Goal: Task Accomplishment & Management: Use online tool/utility

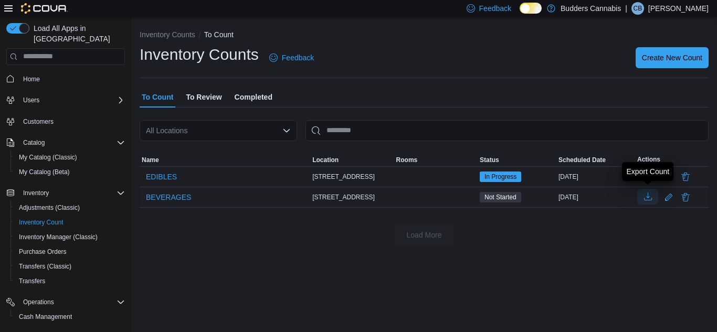
click at [651, 198] on button "button" at bounding box center [647, 197] width 21 height 16
click at [175, 197] on span "BEVERAGES" at bounding box center [168, 197] width 45 height 10
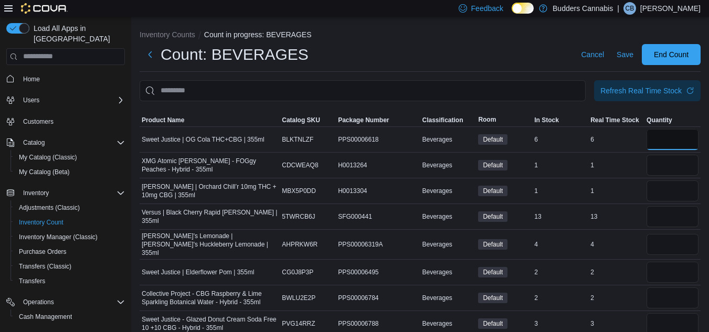
click at [679, 140] on input "number" at bounding box center [672, 139] width 52 height 21
type input "*"
click at [684, 165] on input "number" at bounding box center [672, 165] width 52 height 21
type input "*"
click at [691, 189] on input "number" at bounding box center [672, 191] width 52 height 21
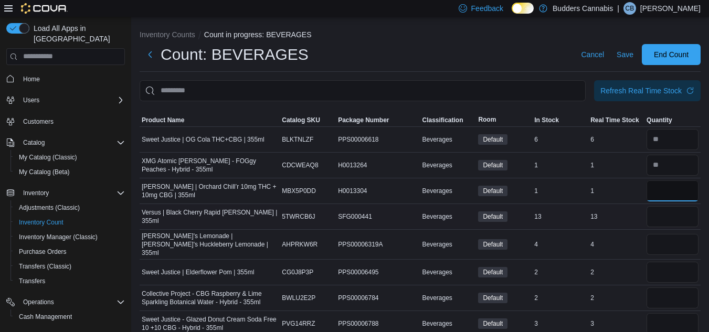
type input "*"
click at [679, 218] on input "number" at bounding box center [672, 216] width 52 height 21
type input "**"
click at [677, 244] on input "number" at bounding box center [672, 244] width 52 height 21
type input "*"
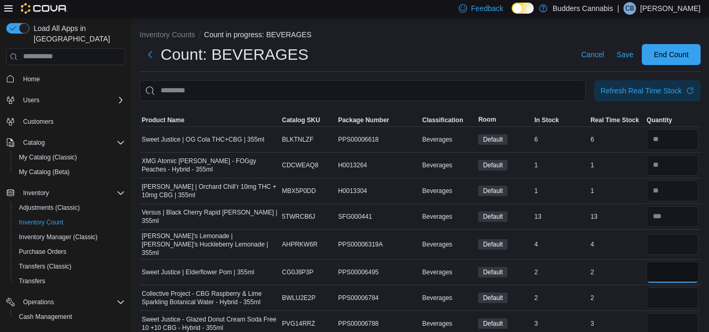
click at [678, 266] on input "number" at bounding box center [672, 272] width 52 height 21
type input "*"
click at [678, 288] on input "number" at bounding box center [672, 298] width 52 height 21
type input "*"
click at [675, 318] on input "number" at bounding box center [672, 323] width 52 height 21
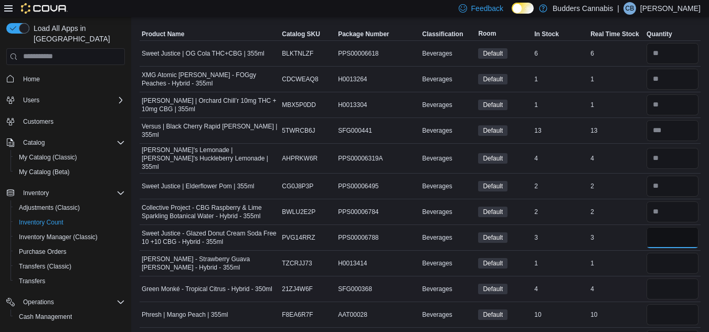
scroll to position [105, 0]
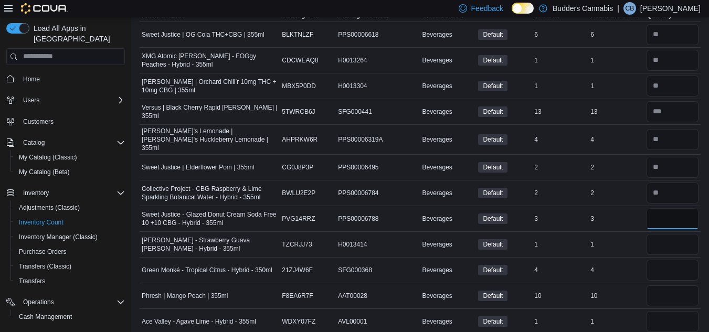
type input "*"
click at [673, 238] on input "number" at bounding box center [672, 244] width 52 height 21
type input "*"
click at [670, 263] on input "number" at bounding box center [672, 270] width 52 height 21
type input "*"
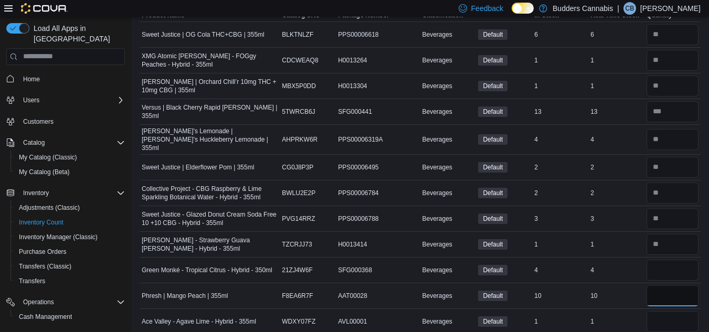
click at [675, 291] on input "number" at bounding box center [672, 295] width 52 height 21
type input "*"
click at [671, 295] on input "***" at bounding box center [672, 295] width 52 height 21
type input "***"
click at [667, 266] on input "number" at bounding box center [672, 270] width 52 height 21
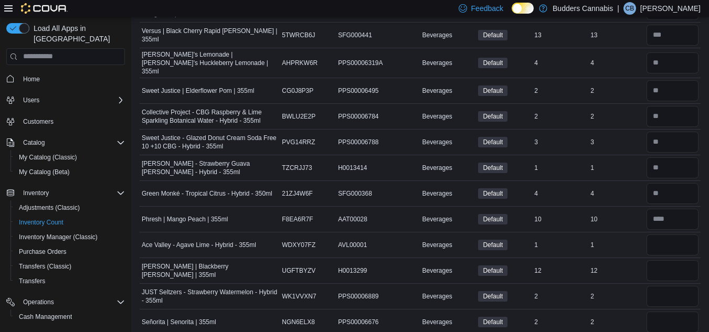
scroll to position [157, 0]
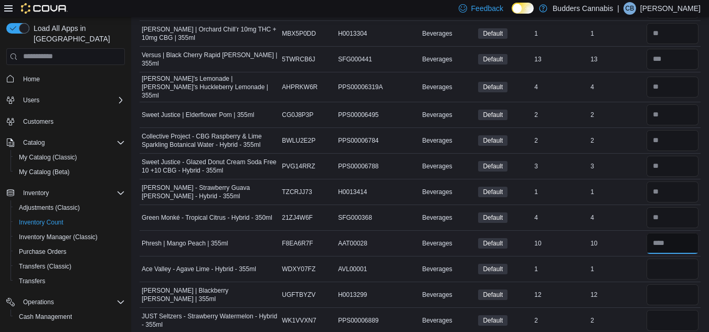
click at [672, 245] on input "number" at bounding box center [672, 243] width 52 height 21
type input "**"
click at [674, 263] on input "number" at bounding box center [672, 269] width 52 height 21
type input "*"
click at [675, 292] on input "number" at bounding box center [672, 294] width 52 height 21
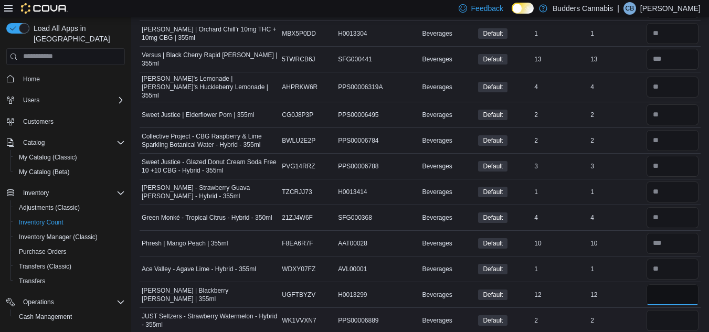
type input "**"
click at [674, 310] on input "number" at bounding box center [672, 320] width 52 height 21
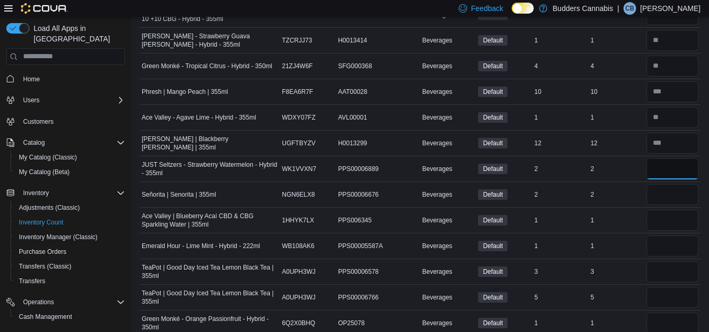
scroll to position [315, 0]
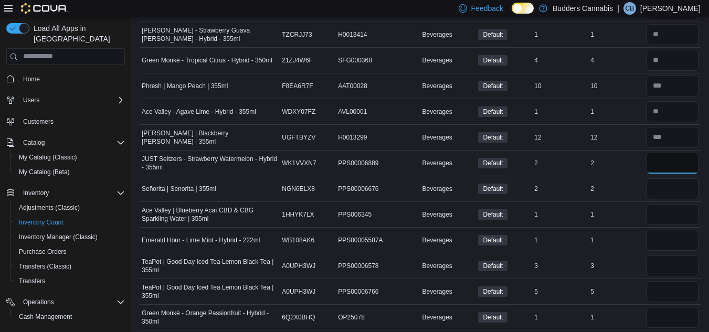
type input "*"
click at [668, 182] on input "number" at bounding box center [672, 188] width 52 height 21
type input "*"
click at [673, 206] on input "number" at bounding box center [672, 214] width 52 height 21
type input "*"
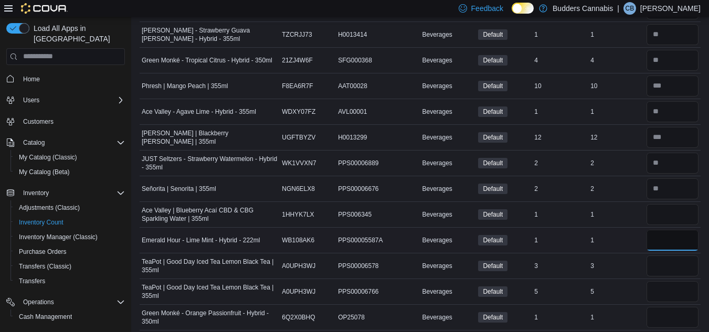
click at [670, 236] on input "number" at bounding box center [672, 240] width 52 height 21
type input "*"
click at [670, 259] on input "number" at bounding box center [672, 266] width 52 height 21
type input "*"
click at [633, 270] on td "Real Time Stock 3" at bounding box center [616, 266] width 56 height 26
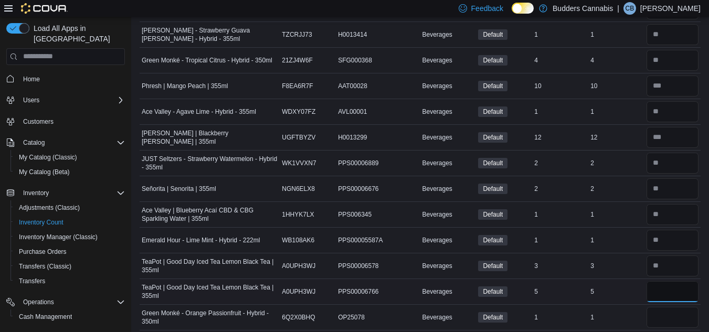
click at [667, 293] on input "number" at bounding box center [672, 291] width 52 height 21
type input "*"
click at [636, 279] on td "Real Time Stock 5" at bounding box center [616, 292] width 56 height 26
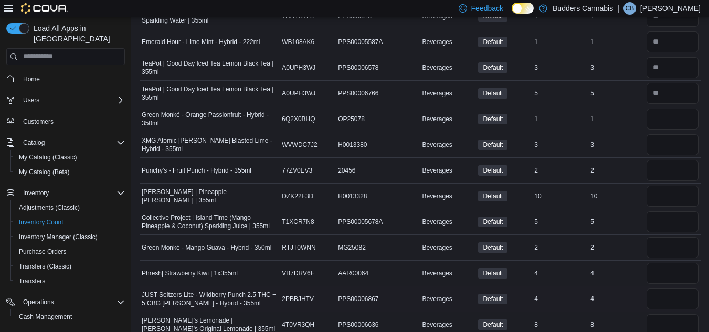
scroll to position [525, 0]
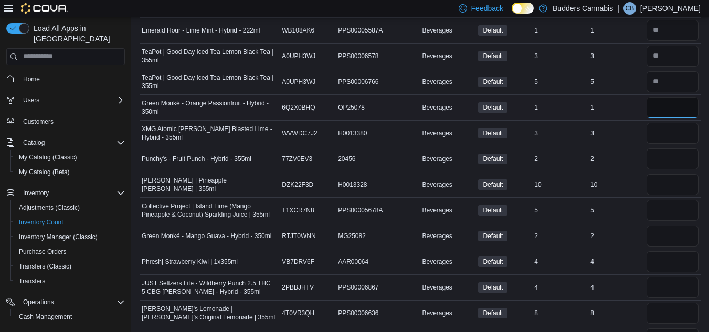
click at [681, 103] on input "number" at bounding box center [672, 107] width 52 height 21
type input "*"
click at [685, 128] on input "number" at bounding box center [672, 133] width 52 height 21
type input "*"
click at [683, 158] on input "number" at bounding box center [672, 158] width 52 height 21
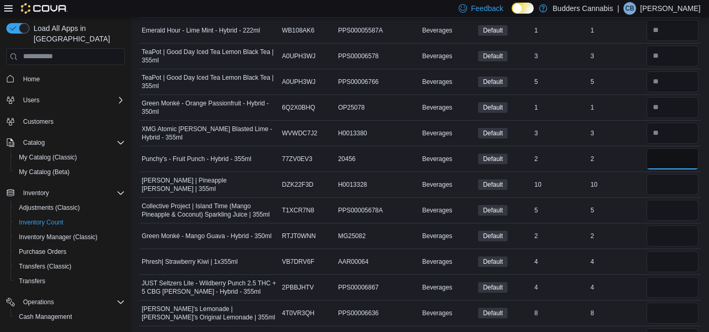
type input "*"
click at [682, 190] on input "number" at bounding box center [672, 184] width 52 height 21
type input "**"
click at [683, 202] on input "number" at bounding box center [672, 210] width 52 height 21
type input "*"
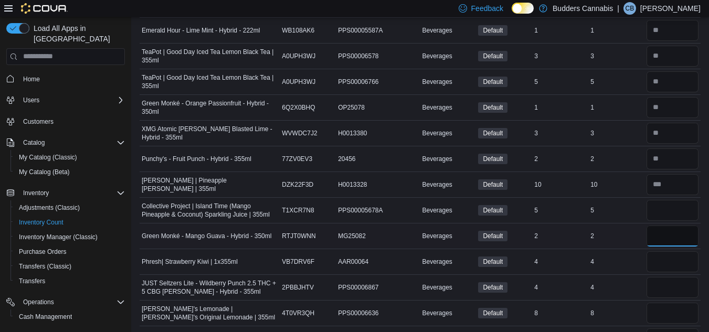
click at [679, 230] on input "number" at bounding box center [672, 236] width 52 height 21
type input "*"
click at [678, 258] on input "number" at bounding box center [672, 261] width 52 height 21
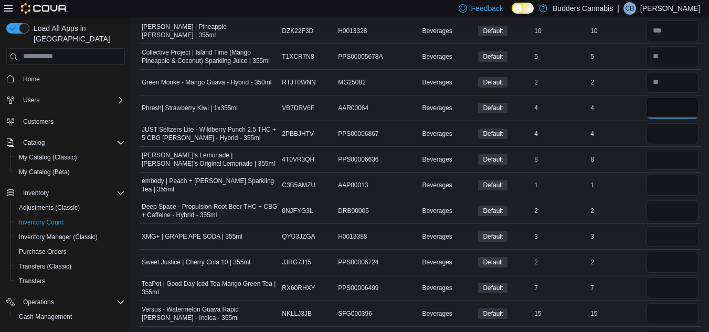
scroll to position [682, 0]
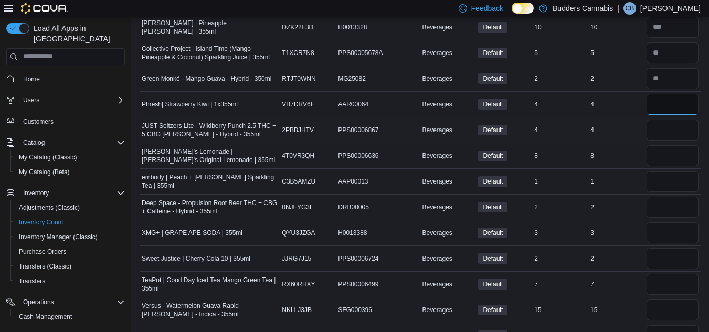
type input "*"
click at [670, 128] on input "number" at bounding box center [672, 130] width 52 height 21
type input "*"
click at [676, 151] on input "number" at bounding box center [672, 155] width 52 height 21
type input "*"
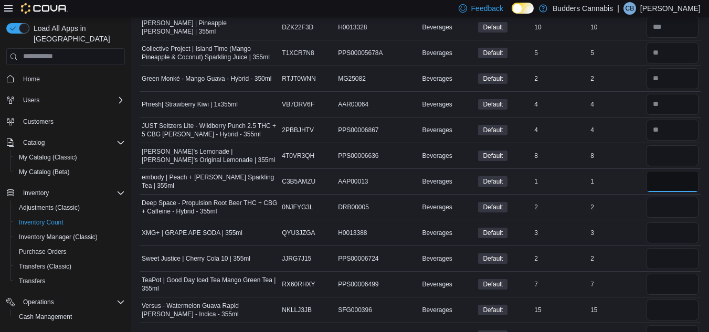
click at [674, 175] on input "number" at bounding box center [672, 181] width 52 height 21
type input "*"
click at [674, 204] on input "number" at bounding box center [672, 207] width 52 height 21
type input "*"
click at [672, 229] on input "number" at bounding box center [672, 232] width 52 height 21
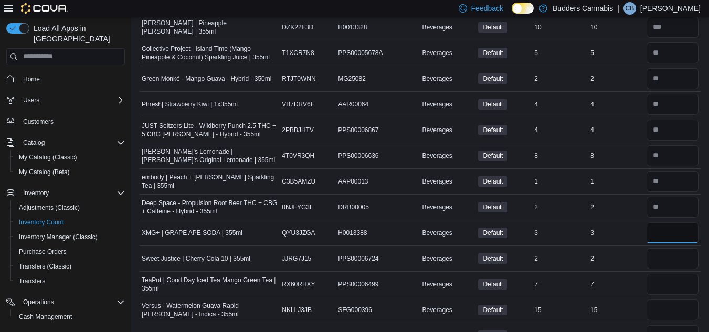
type input "*"
click at [673, 251] on input "number" at bounding box center [672, 258] width 52 height 21
type input "*"
click at [670, 278] on input "number" at bounding box center [672, 284] width 52 height 21
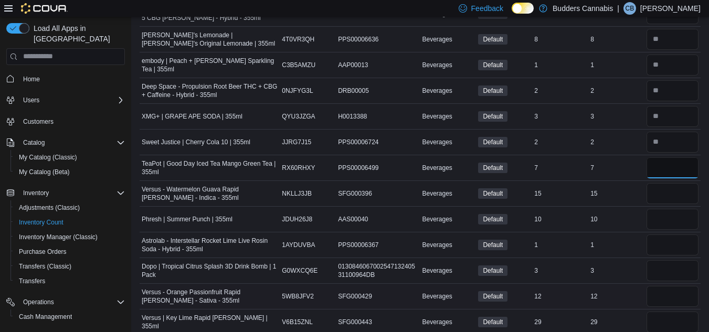
scroll to position [840, 0]
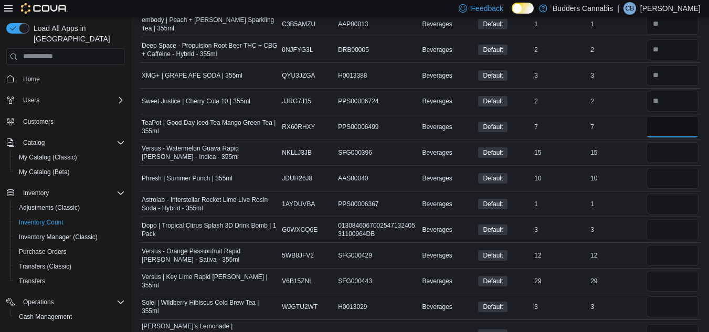
type input "*"
click at [668, 153] on input "number" at bounding box center [672, 152] width 52 height 21
type input "**"
click at [678, 178] on input "number" at bounding box center [672, 178] width 52 height 21
type input "**"
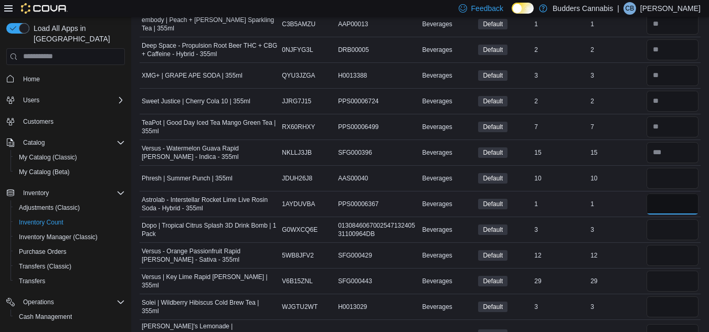
click at [674, 198] on input "number" at bounding box center [672, 204] width 52 height 21
type input "*"
click at [671, 230] on input "number" at bounding box center [672, 229] width 52 height 21
type input "*"
click at [671, 246] on input "number" at bounding box center [672, 255] width 52 height 21
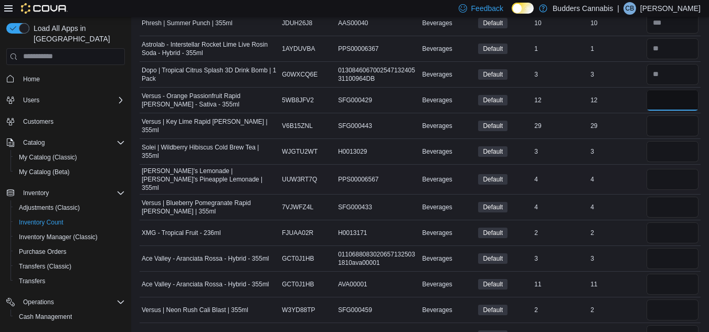
scroll to position [997, 0]
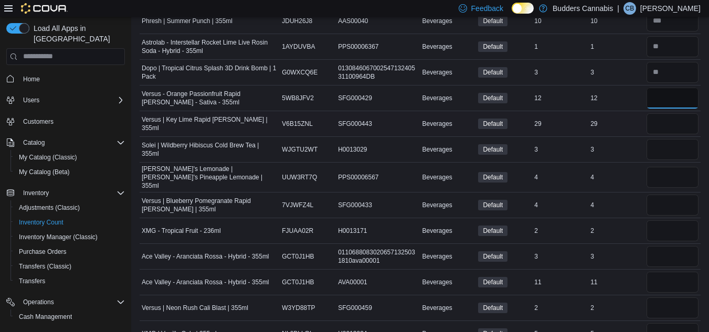
type input "**"
click at [673, 122] on input "number" at bounding box center [672, 123] width 52 height 21
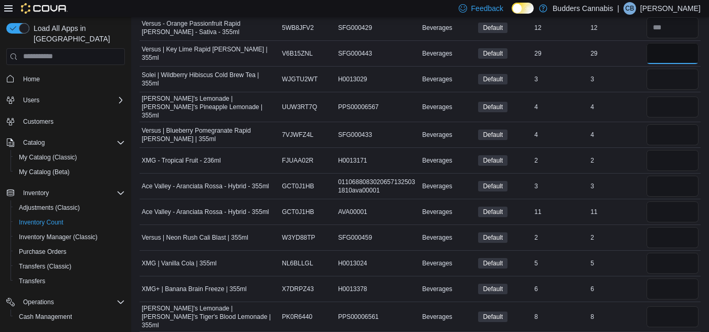
scroll to position [1049, 0]
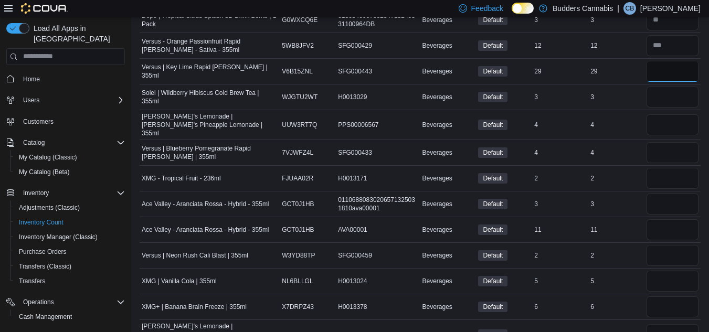
type input "**"
click at [682, 89] on input "number" at bounding box center [672, 97] width 52 height 21
type input "*"
click at [679, 123] on input "number" at bounding box center [672, 124] width 52 height 21
type input "*"
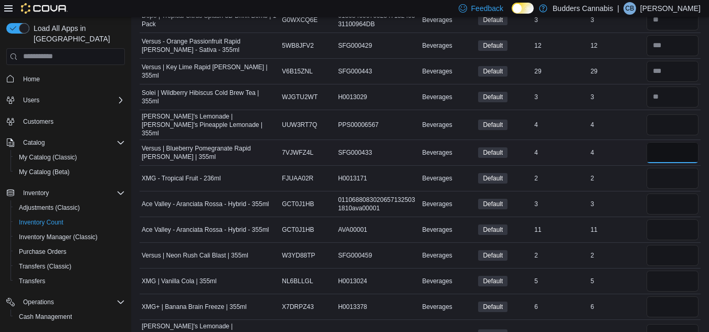
click at [682, 146] on input "number" at bounding box center [672, 152] width 52 height 21
type input "*"
click at [679, 169] on input "number" at bounding box center [672, 178] width 52 height 21
type input "*"
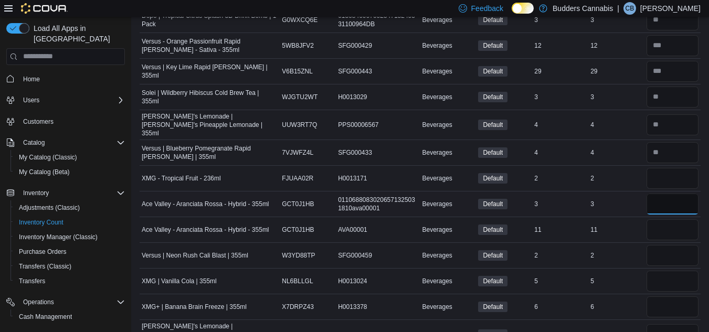
click at [674, 198] on input "number" at bounding box center [672, 204] width 52 height 21
type input "*"
click at [675, 225] on input "number" at bounding box center [672, 229] width 52 height 21
type input "**"
click at [675, 250] on input "number" at bounding box center [672, 255] width 52 height 21
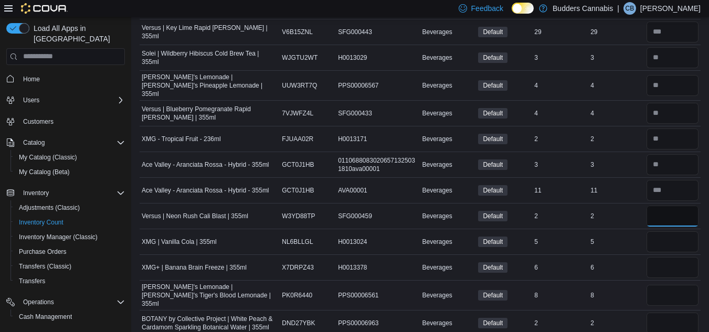
scroll to position [1154, 0]
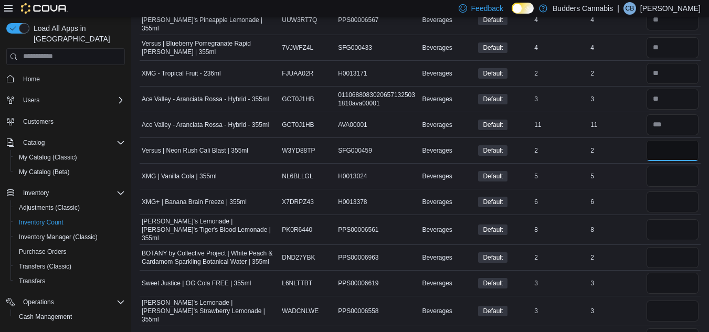
type input "*"
click at [675, 172] on input "number" at bounding box center [672, 176] width 52 height 21
type input "*"
click at [674, 199] on input "number" at bounding box center [672, 202] width 52 height 21
type input "*"
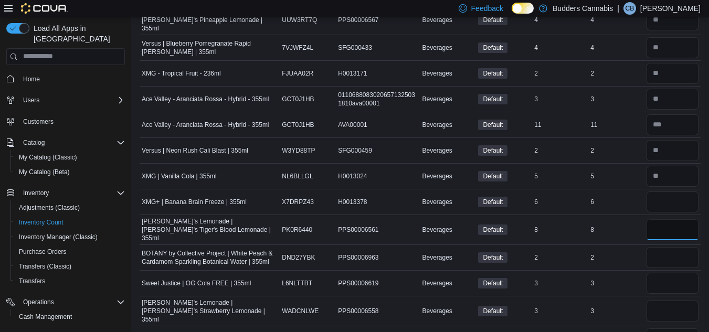
click at [675, 220] on input "number" at bounding box center [672, 229] width 52 height 21
type input "*"
click at [674, 247] on input "number" at bounding box center [672, 257] width 52 height 21
type input "*"
click at [683, 273] on input "number" at bounding box center [672, 283] width 52 height 21
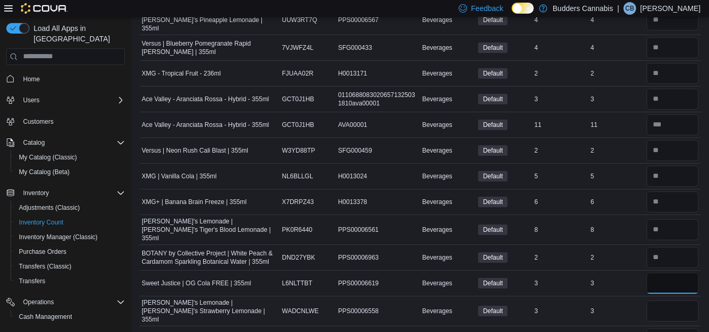
type input "*"
click at [674, 302] on input "number" at bounding box center [672, 311] width 52 height 21
type input "*"
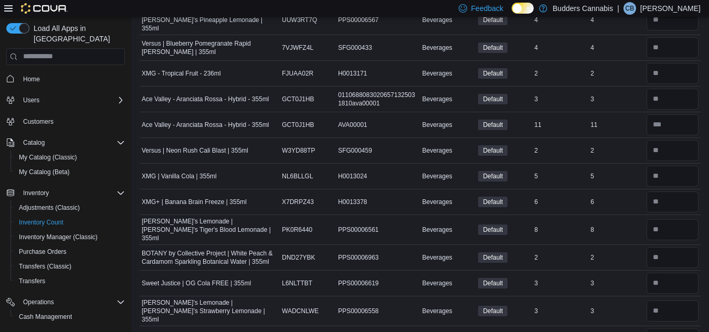
click at [640, 306] on td "Real Time Stock 3" at bounding box center [616, 311] width 56 height 30
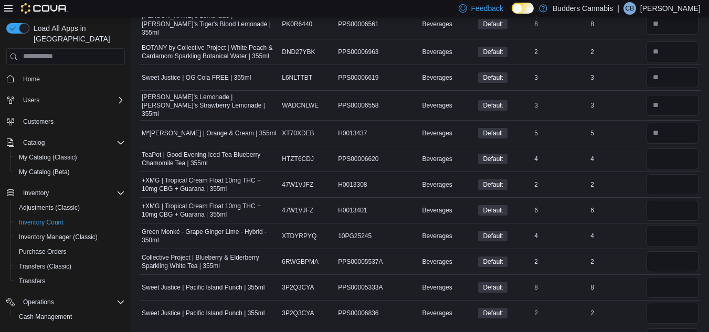
scroll to position [1364, 0]
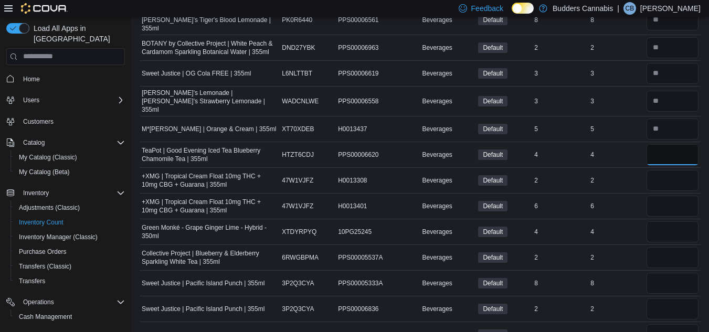
click at [673, 144] on input "number" at bounding box center [672, 154] width 52 height 21
type input "*"
click at [675, 170] on input "number" at bounding box center [672, 180] width 52 height 21
type input "*"
click at [684, 196] on input "number" at bounding box center [672, 206] width 52 height 21
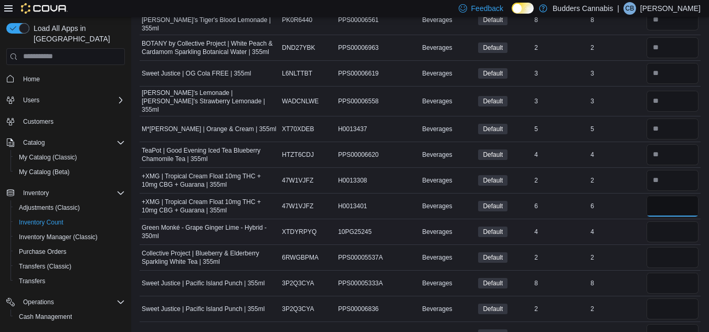
type input "*"
click at [671, 221] on input "number" at bounding box center [672, 231] width 52 height 21
type input "*"
click at [667, 247] on input "number" at bounding box center [672, 257] width 52 height 21
type input "*"
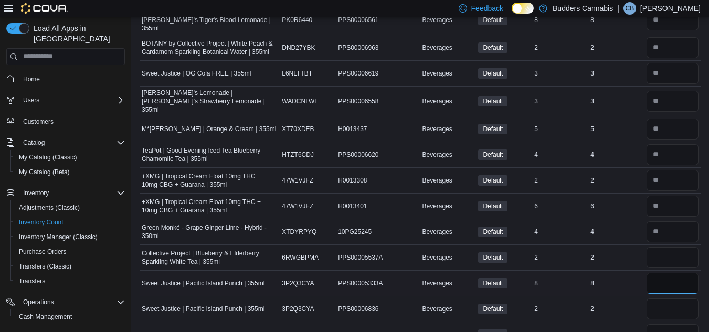
click at [675, 273] on input "number" at bounding box center [672, 283] width 52 height 21
type input "*"
click at [677, 300] on input "number" at bounding box center [672, 309] width 52 height 21
type input "*"
click at [668, 324] on input "number" at bounding box center [672, 334] width 52 height 21
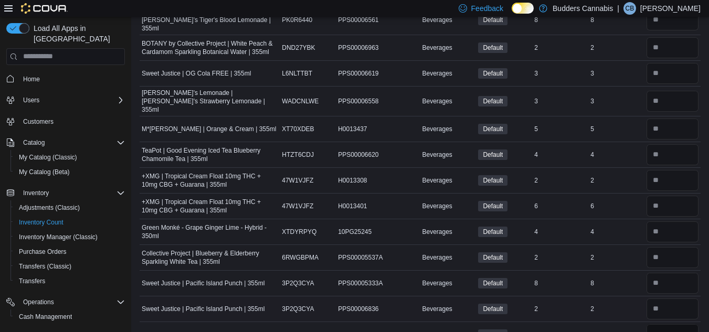
type input "*"
click at [643, 303] on td "Real Time Stock 2" at bounding box center [616, 309] width 56 height 26
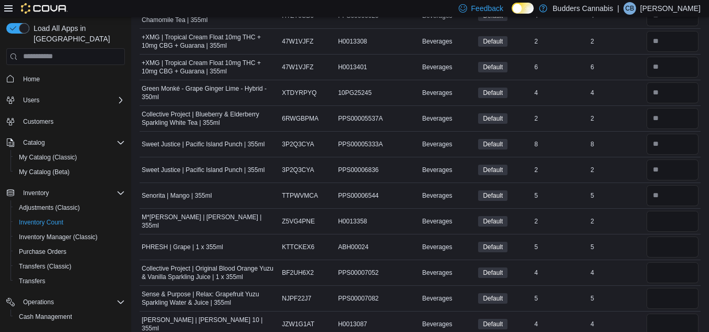
scroll to position [1522, 0]
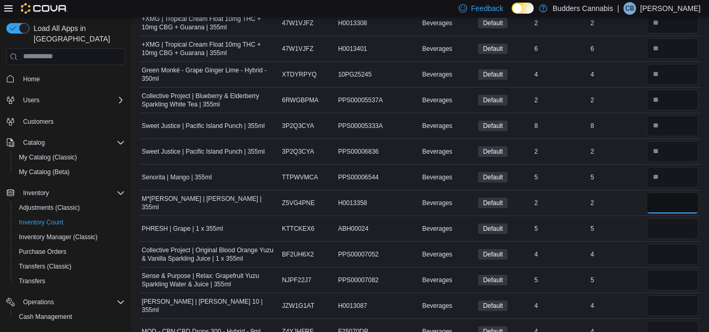
click at [671, 193] on input "number" at bounding box center [672, 203] width 52 height 21
type input "*"
click at [676, 218] on input "number" at bounding box center [672, 228] width 52 height 21
type input "*"
click at [678, 244] on input "number" at bounding box center [672, 254] width 52 height 21
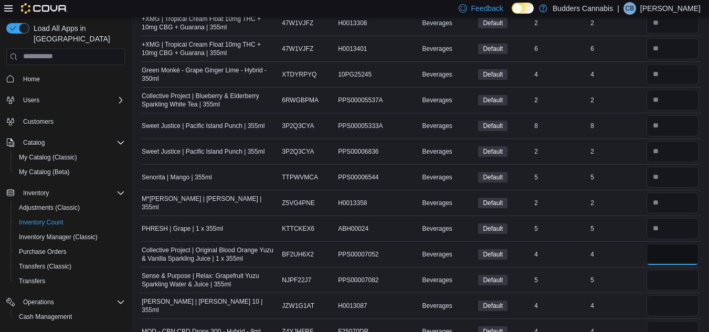
type input "*"
click at [676, 270] on input "number" at bounding box center [672, 280] width 52 height 21
type input "*"
click at [674, 295] on input "number" at bounding box center [672, 305] width 52 height 21
type input "*"
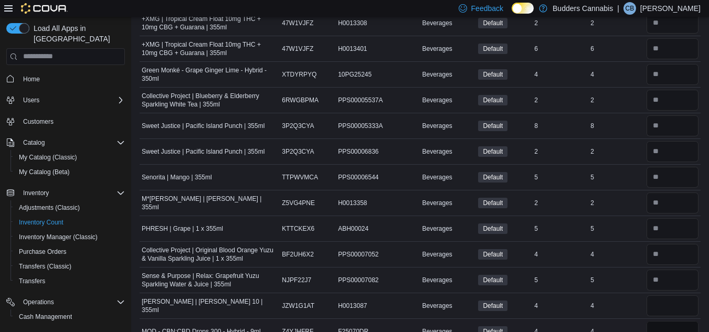
click at [668, 321] on input "number" at bounding box center [672, 331] width 52 height 21
type input "*"
click at [623, 300] on div "4" at bounding box center [616, 306] width 56 height 13
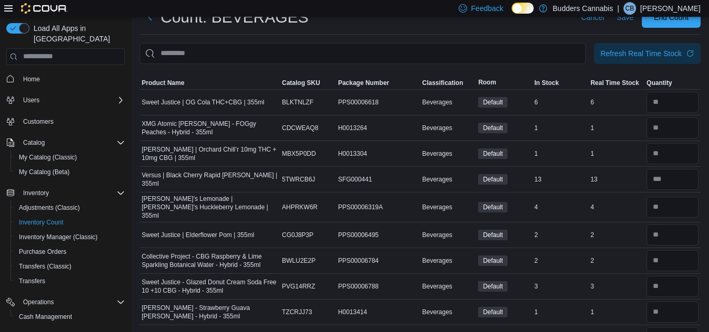
scroll to position [0, 0]
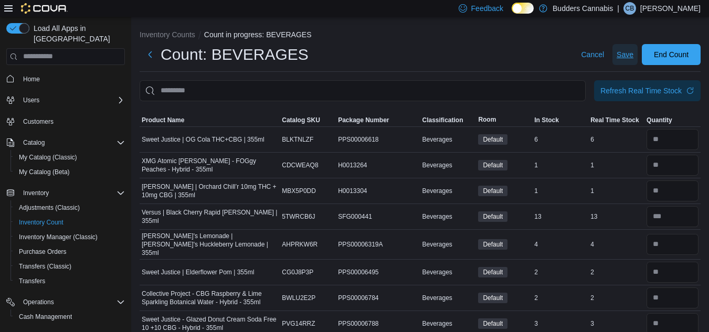
click at [633, 59] on span "Save" at bounding box center [625, 54] width 17 height 10
click at [677, 54] on span "End Count" at bounding box center [671, 54] width 35 height 10
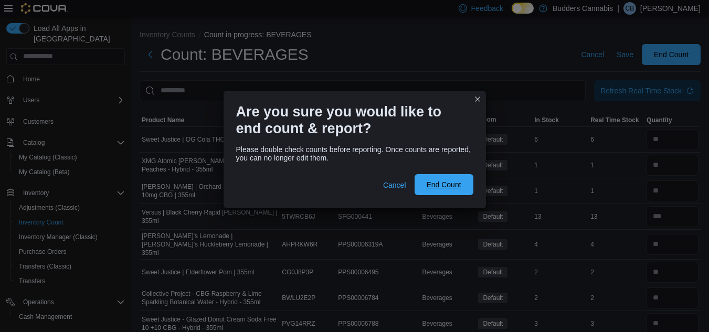
click at [436, 181] on span "End Count" at bounding box center [443, 184] width 35 height 10
